Goal: Find specific page/section: Find specific page/section

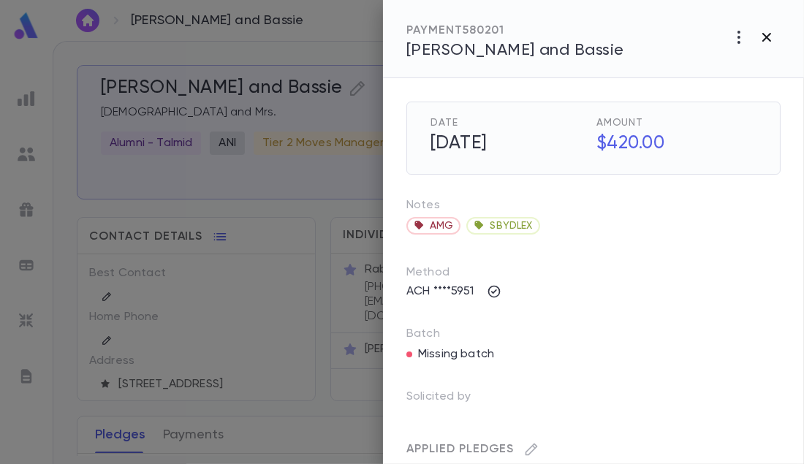
scroll to position [77, 0]
click at [770, 37] on icon "button" at bounding box center [767, 37] width 18 height 18
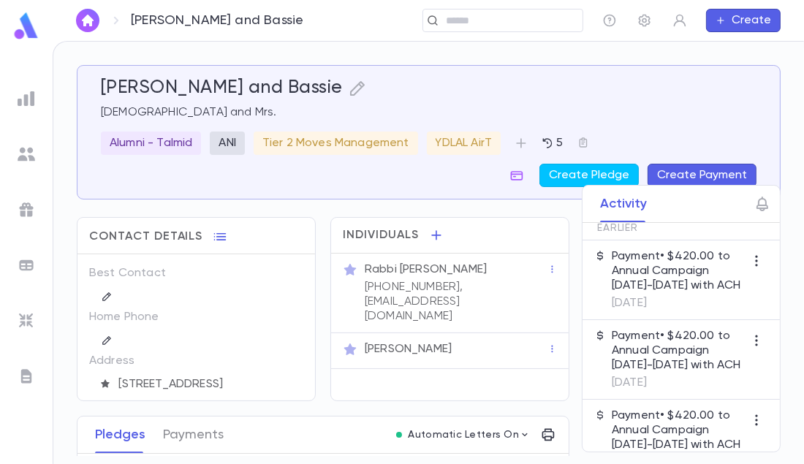
click at [33, 31] on img at bounding box center [26, 26] width 29 height 28
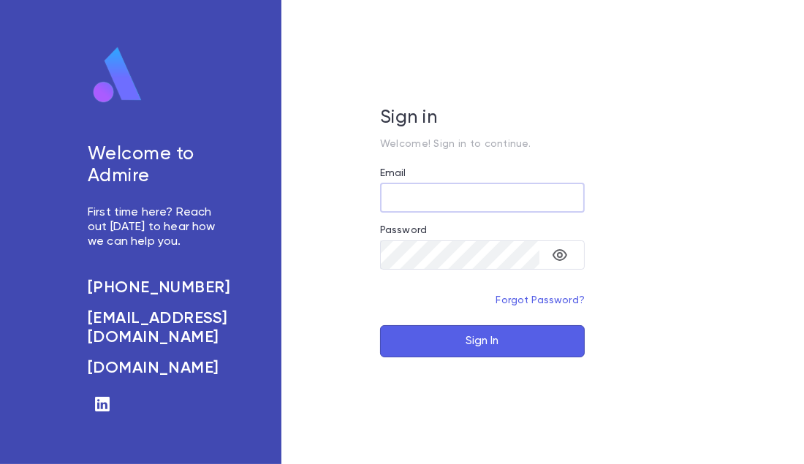
type input "**********"
click at [428, 349] on button "Sign In" at bounding box center [482, 341] width 205 height 32
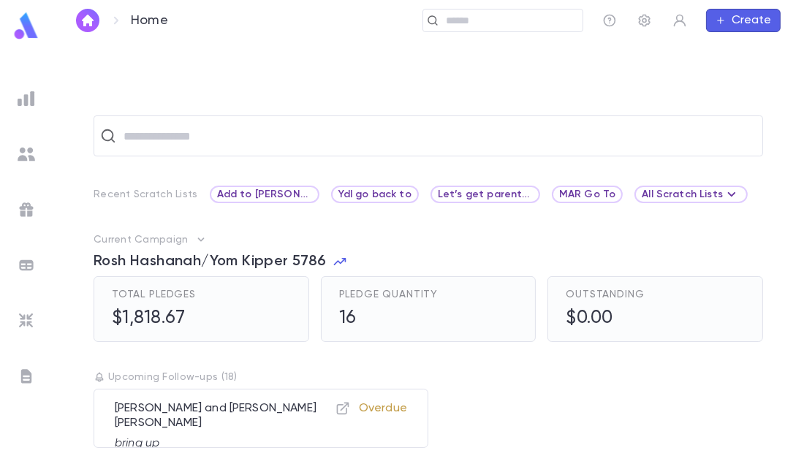
click at [23, 29] on img at bounding box center [26, 26] width 29 height 28
click at [464, 25] on input "text" at bounding box center [508, 21] width 135 height 14
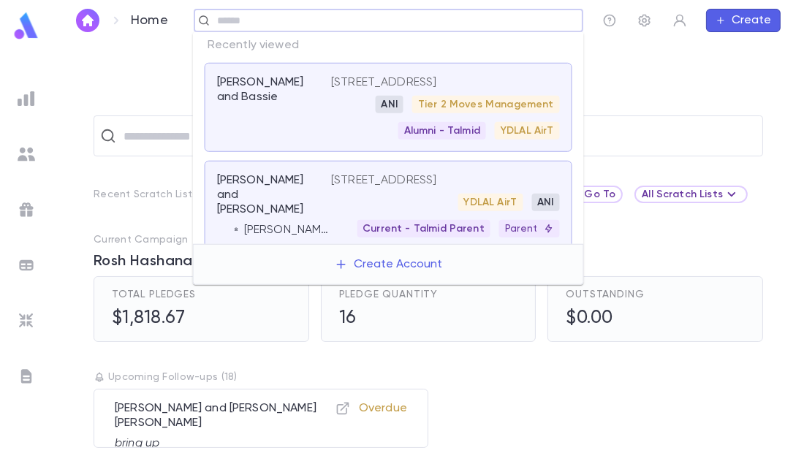
click at [389, 26] on input "text" at bounding box center [395, 21] width 364 height 14
type input "****"
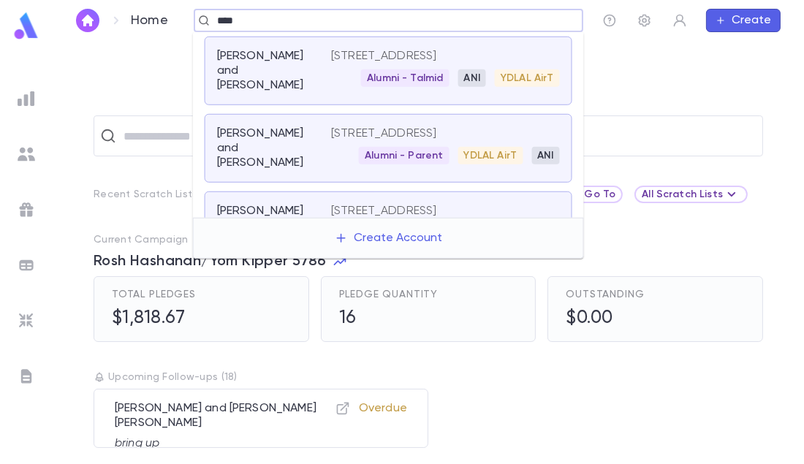
click at [300, 170] on div "Kahn, Chaim and Esther" at bounding box center [274, 148] width 114 height 44
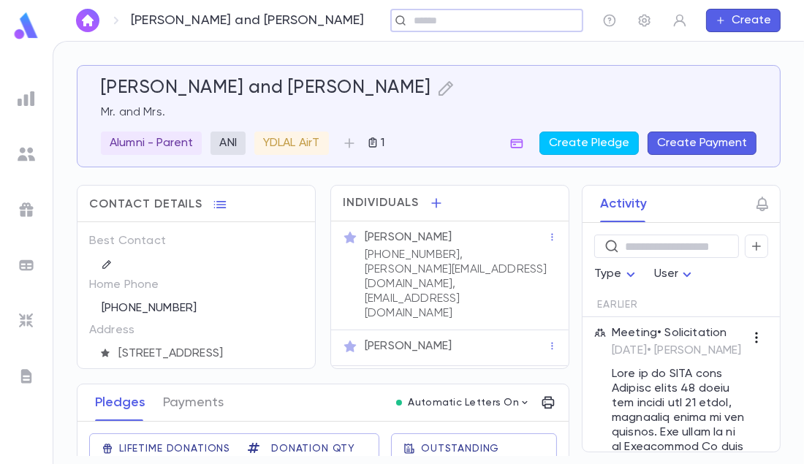
click at [750, 340] on icon "button" at bounding box center [756, 337] width 15 height 15
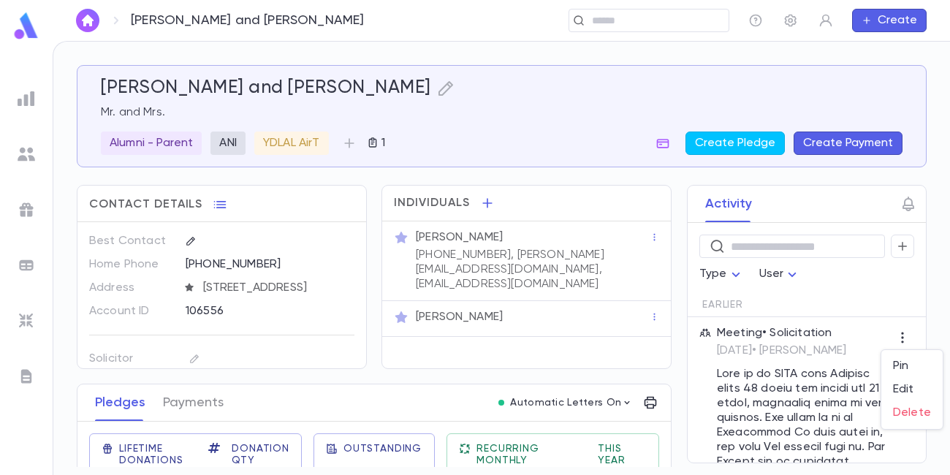
click at [803, 312] on div at bounding box center [475, 237] width 950 height 475
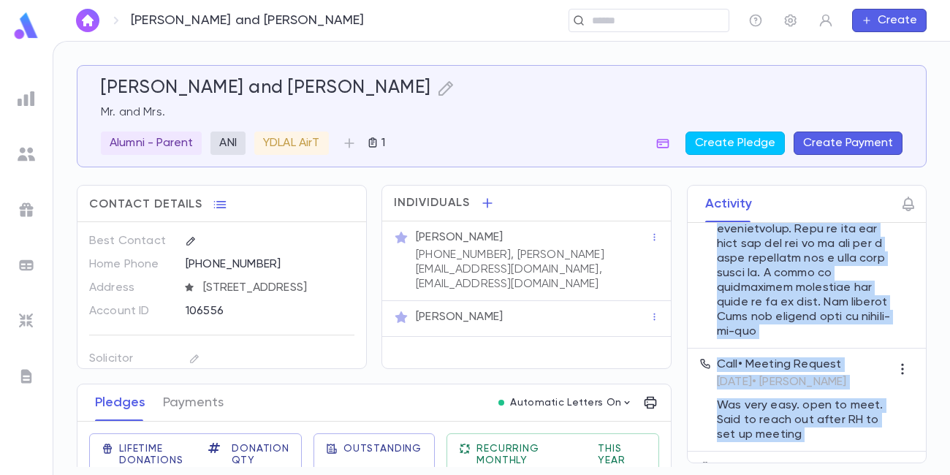
scroll to position [1298, 0]
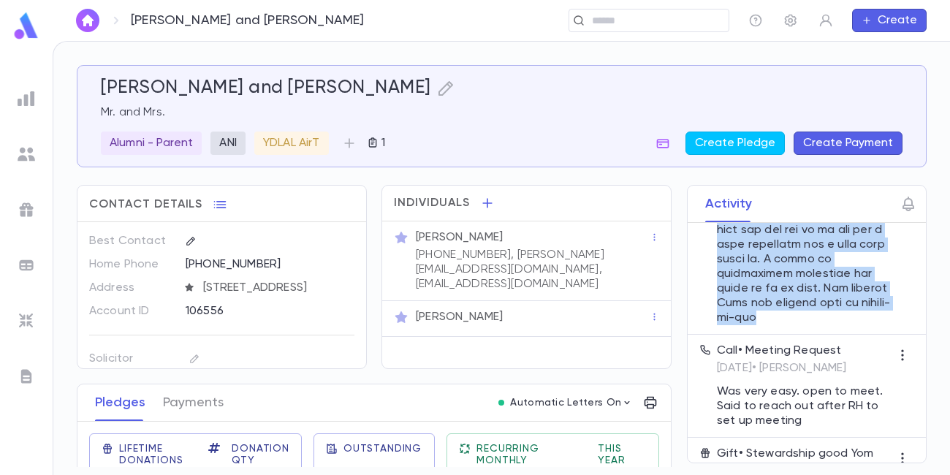
drag, startPoint x: 719, startPoint y: 389, endPoint x: 815, endPoint y: 343, distance: 107.2
copy p "Went to an NIRC from Detroit about 40 years ago stayed for 10 years, including …"
